Goal: Task Accomplishment & Management: Complete application form

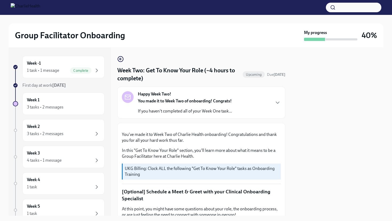
scroll to position [474, 0]
click at [71, 108] on div "3 tasks • 2 messages" at bounding box center [63, 107] width 73 height 6
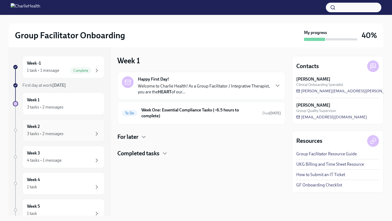
click at [90, 127] on div "Week 2 3 tasks • 2 messages" at bounding box center [63, 130] width 73 height 13
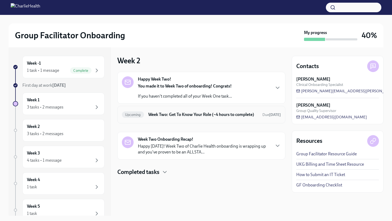
click at [167, 118] on h6 "Week Two: Get To Know Your Role (~4 hours to complete)" at bounding box center [203, 115] width 110 height 6
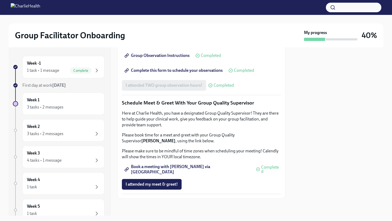
scroll to position [492, 0]
click at [160, 188] on button "I attended my meet & greet!" at bounding box center [152, 184] width 60 height 11
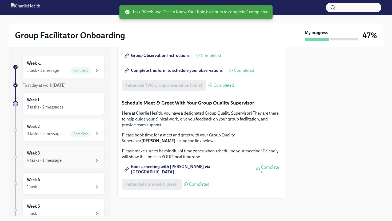
click at [83, 155] on div "Week 3 4 tasks • 1 message" at bounding box center [63, 157] width 73 height 13
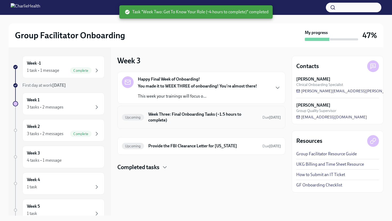
click at [185, 122] on h6 "Week Three: Final Onboarding Tasks (~1.5 hours to complete)" at bounding box center [203, 118] width 110 height 12
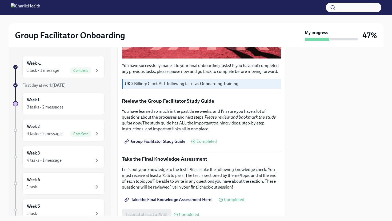
scroll to position [177, 0]
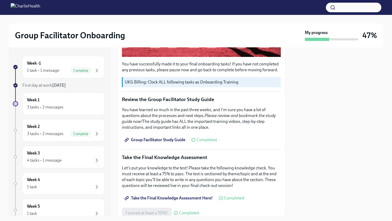
click at [77, 170] on div "Week -1 1 task • 1 message Complete First day at work Aug 18th Week 1 3 tasks •…" at bounding box center [59, 168] width 92 height 224
click at [79, 162] on div "4 tasks • 1 message" at bounding box center [63, 161] width 73 height 6
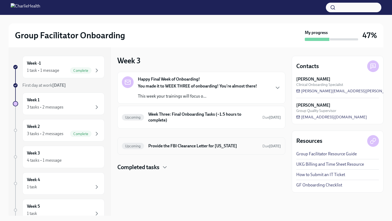
click at [171, 143] on h6 "Provide the FBI Clearance Letter for Pennsylvania" at bounding box center [203, 146] width 110 height 6
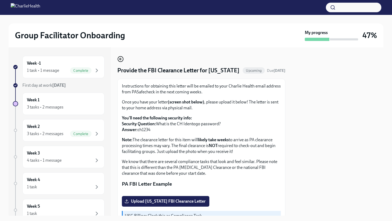
click at [123, 59] on circle "button" at bounding box center [120, 59] width 5 height 5
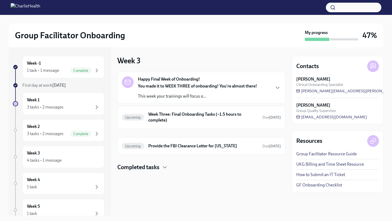
click at [178, 88] on strong "You made it to WEEK THREE of onboarding! You're almost there!" at bounding box center [197, 86] width 119 height 5
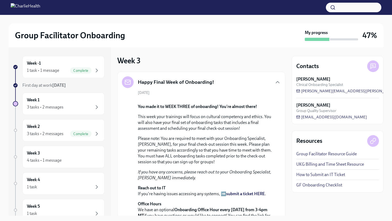
click at [178, 88] on div "Happy Final Week of Onboarding! September 1st You made it to WEEK THREE of onbo…" at bounding box center [201, 150] width 159 height 148
click at [180, 86] on div "Happy Final Week of Onboarding!" at bounding box center [168, 82] width 92 height 12
click at [194, 78] on div "Happy Final Week of Onboarding!" at bounding box center [168, 82] width 92 height 12
click at [277, 82] on icon "button" at bounding box center [277, 82] width 6 height 6
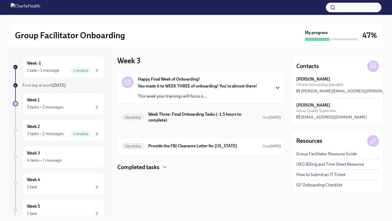
click at [229, 116] on h6 "Week Three: Final Onboarding Tasks (~1.5 hours to complete)" at bounding box center [203, 118] width 110 height 12
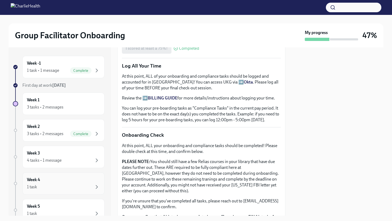
scroll to position [7, 0]
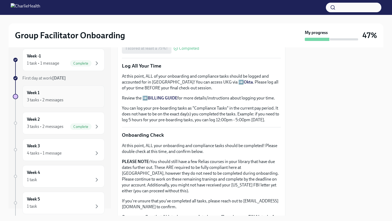
click at [86, 100] on div "3 tasks • 2 messages" at bounding box center [63, 100] width 73 height 6
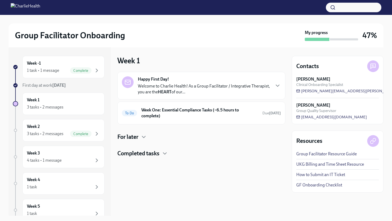
click at [80, 115] on div "Week -1 1 task • 1 message Complete First day at work Aug 18th Week 1 3 tasks •…" at bounding box center [59, 168] width 92 height 224
click at [80, 126] on div "Week 2 3 tasks • 2 messages Complete" at bounding box center [63, 130] width 73 height 13
